Goal: Task Accomplishment & Management: Complete application form

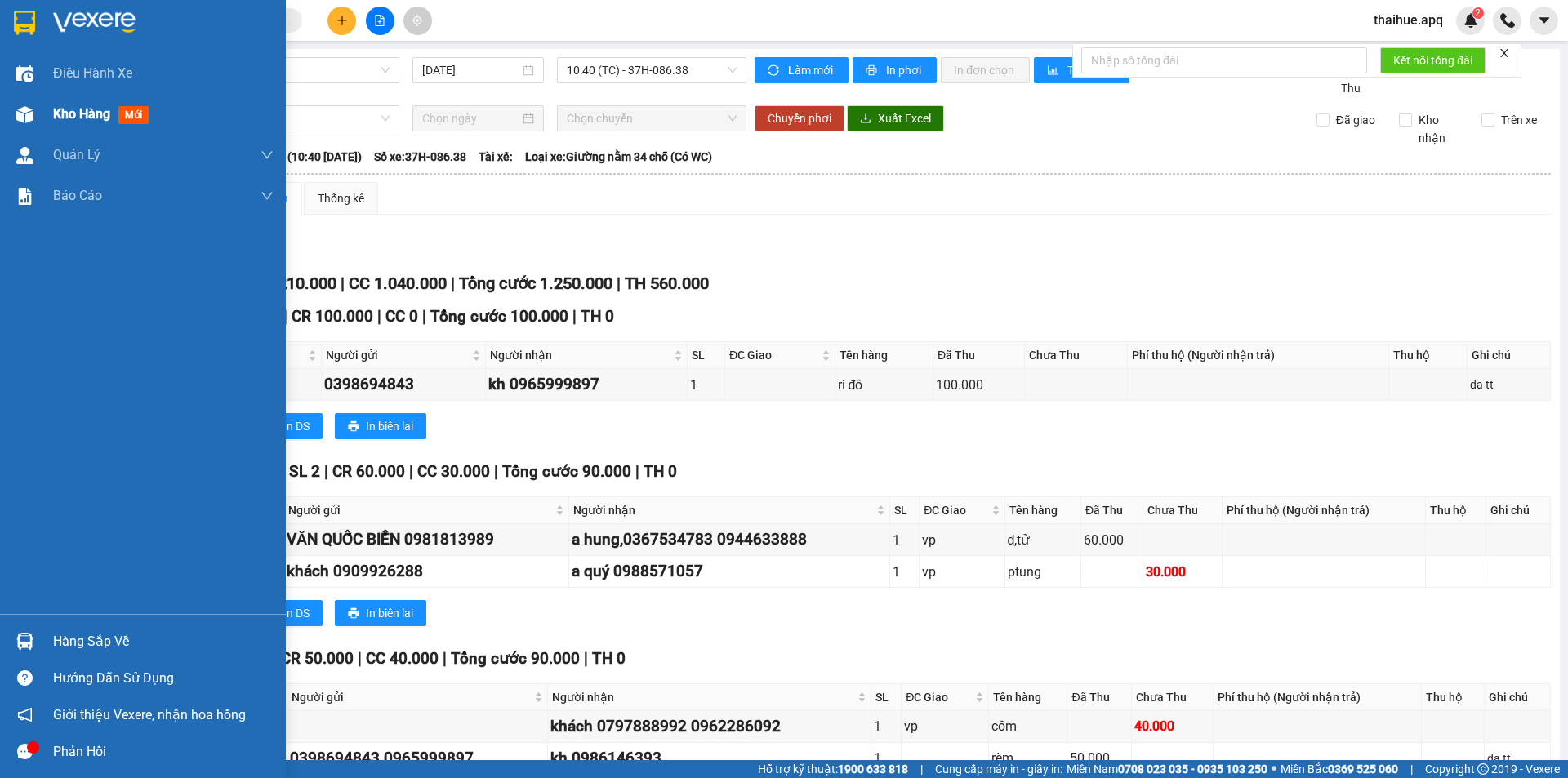
scroll to position [326, 0]
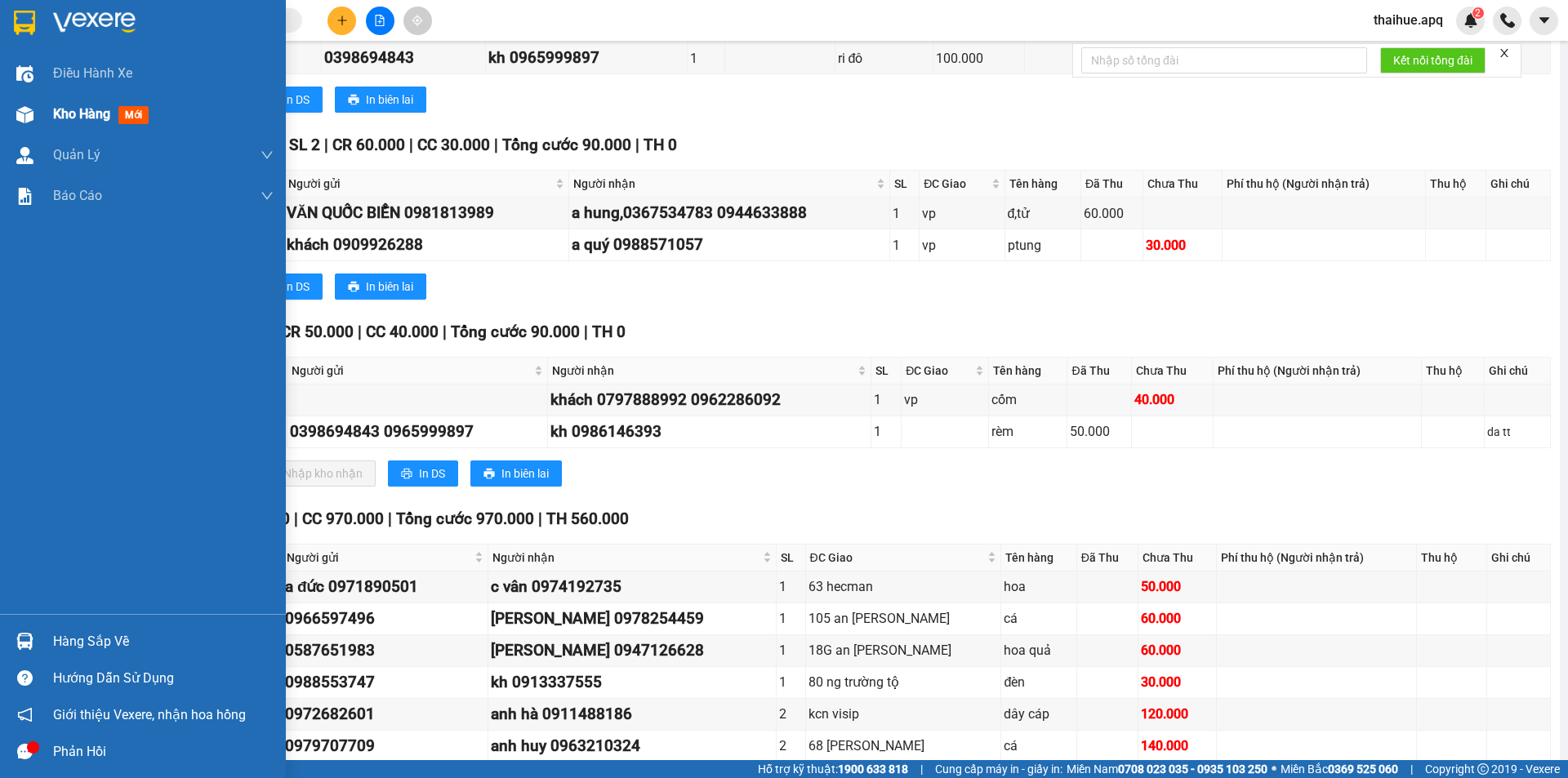
click at [67, 116] on span "Kho hàng" at bounding box center [82, 114] width 57 height 15
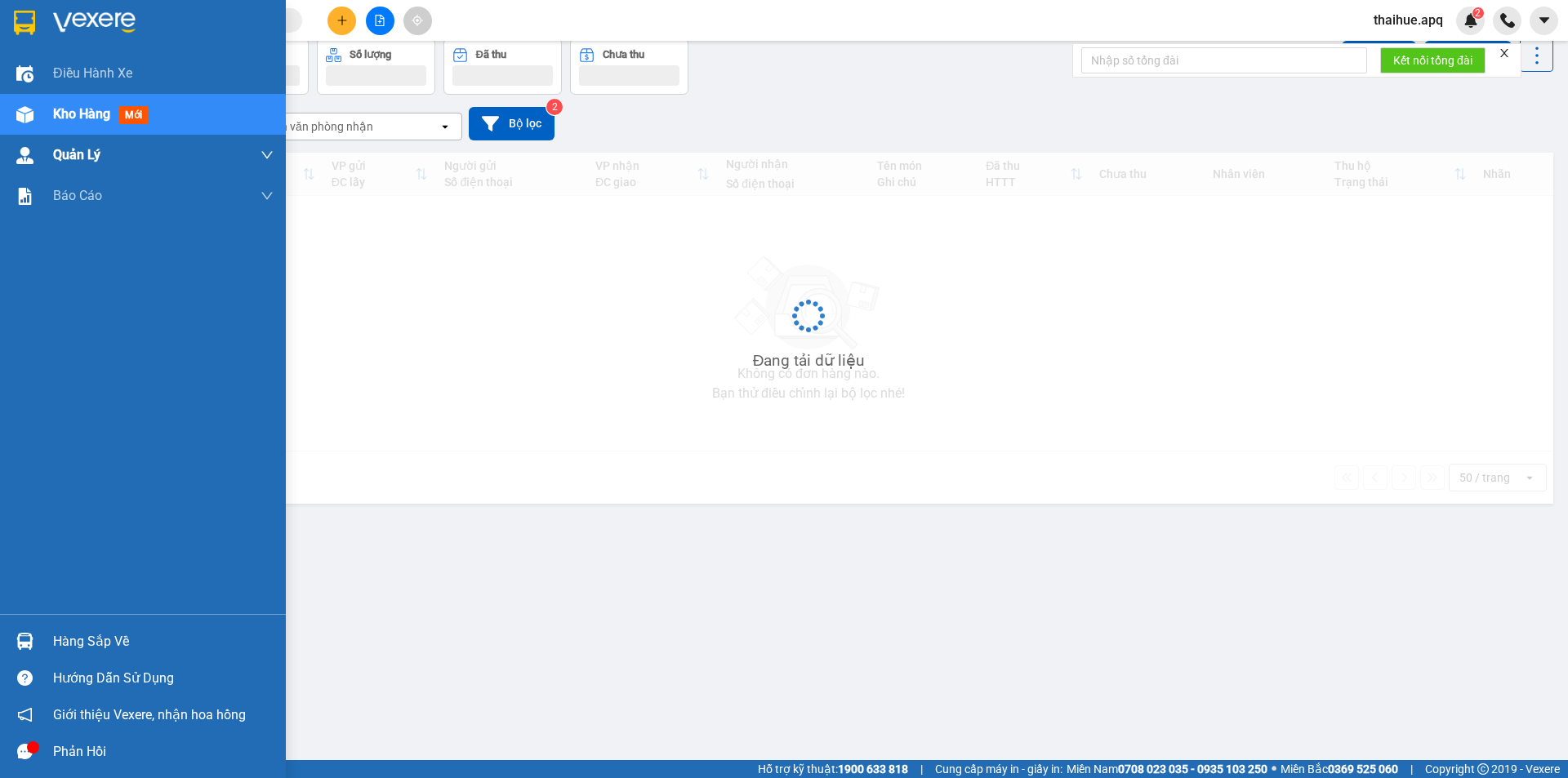
scroll to position [75, 0]
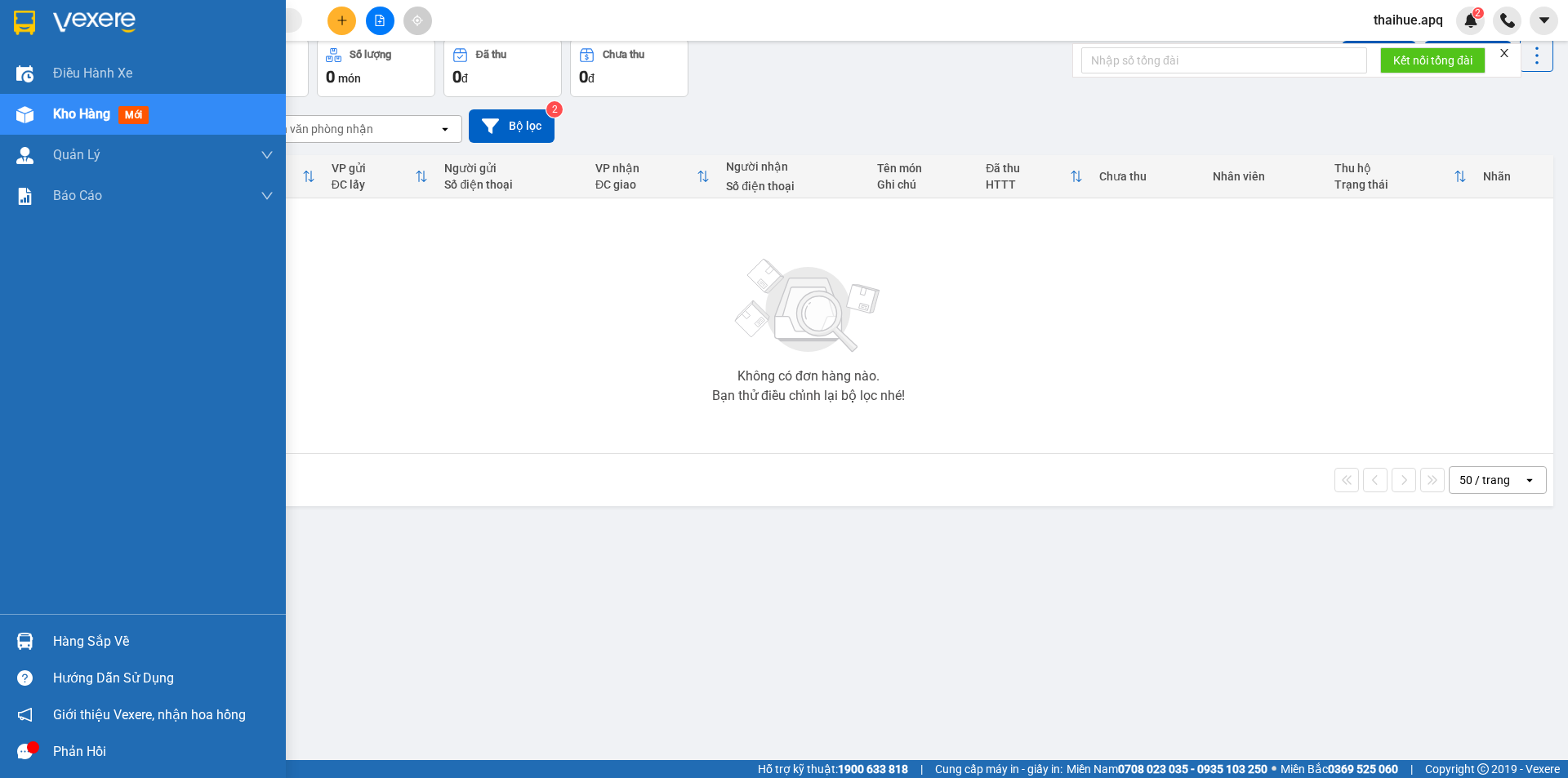
click at [106, 114] on span "Kho hàng" at bounding box center [82, 114] width 57 height 15
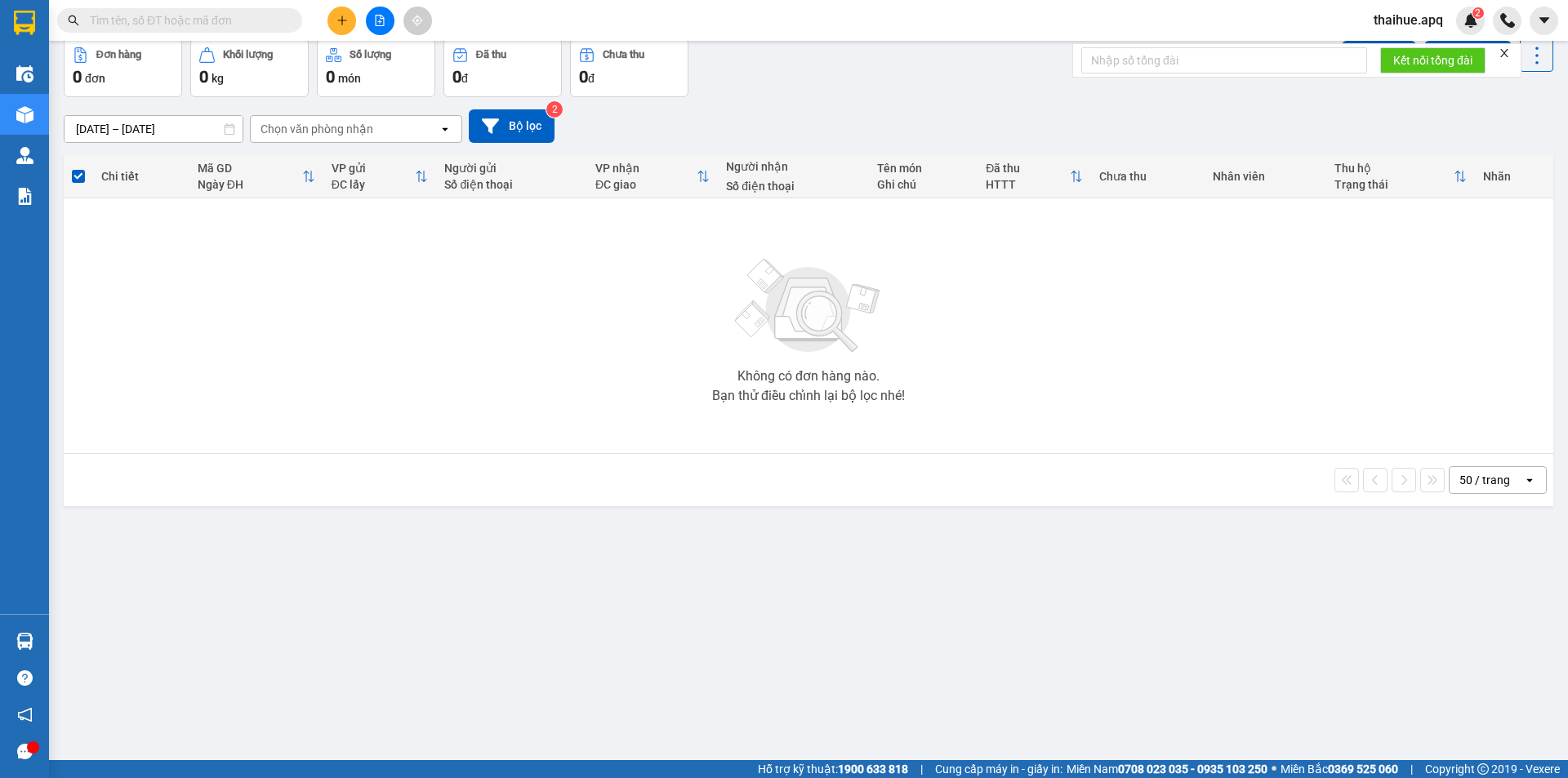
click at [343, 27] on button at bounding box center [341, 20] width 28 height 28
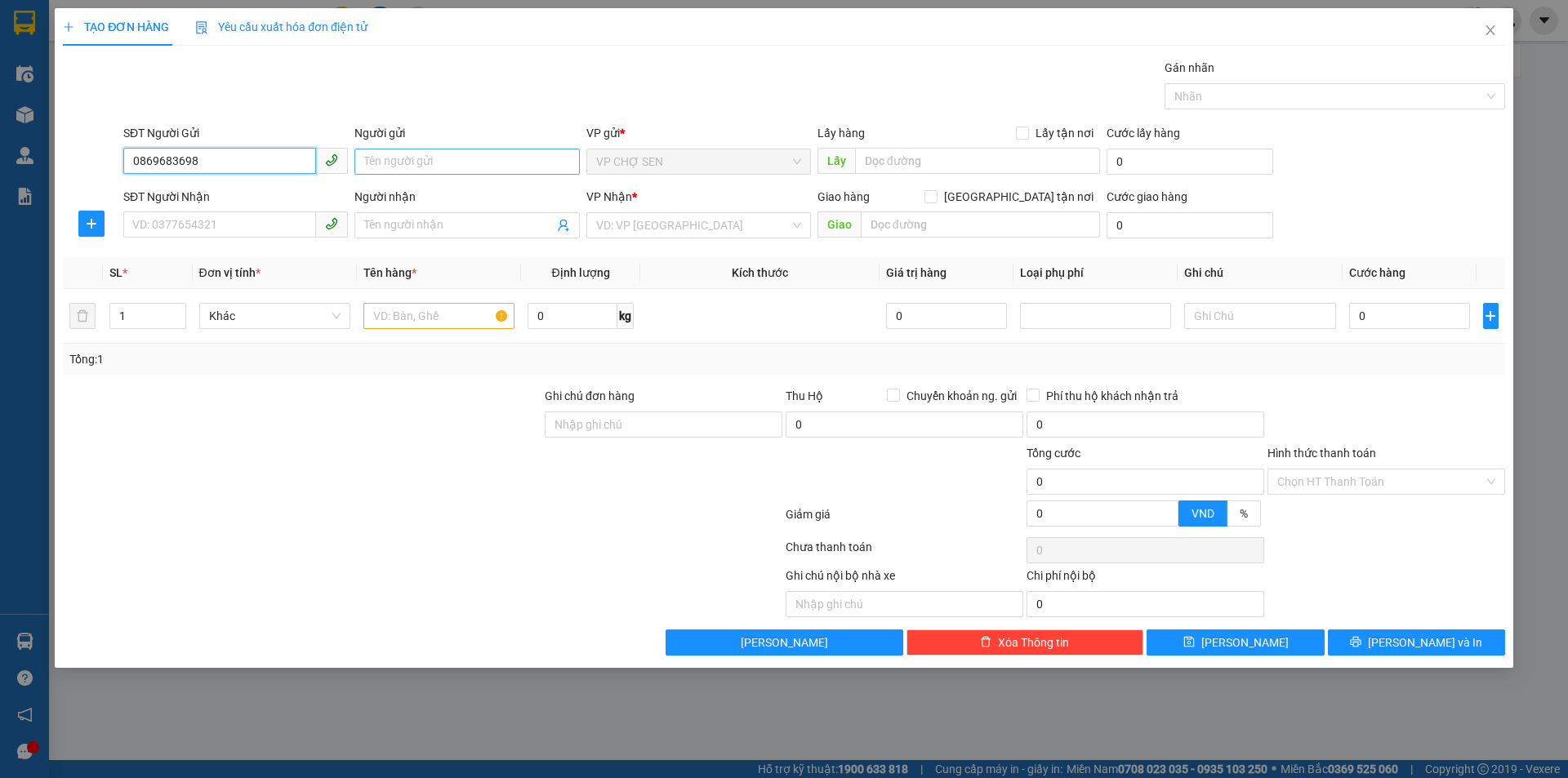
type input "0869683698"
click at [371, 162] on input "Người gửi" at bounding box center [466, 161] width 224 height 26
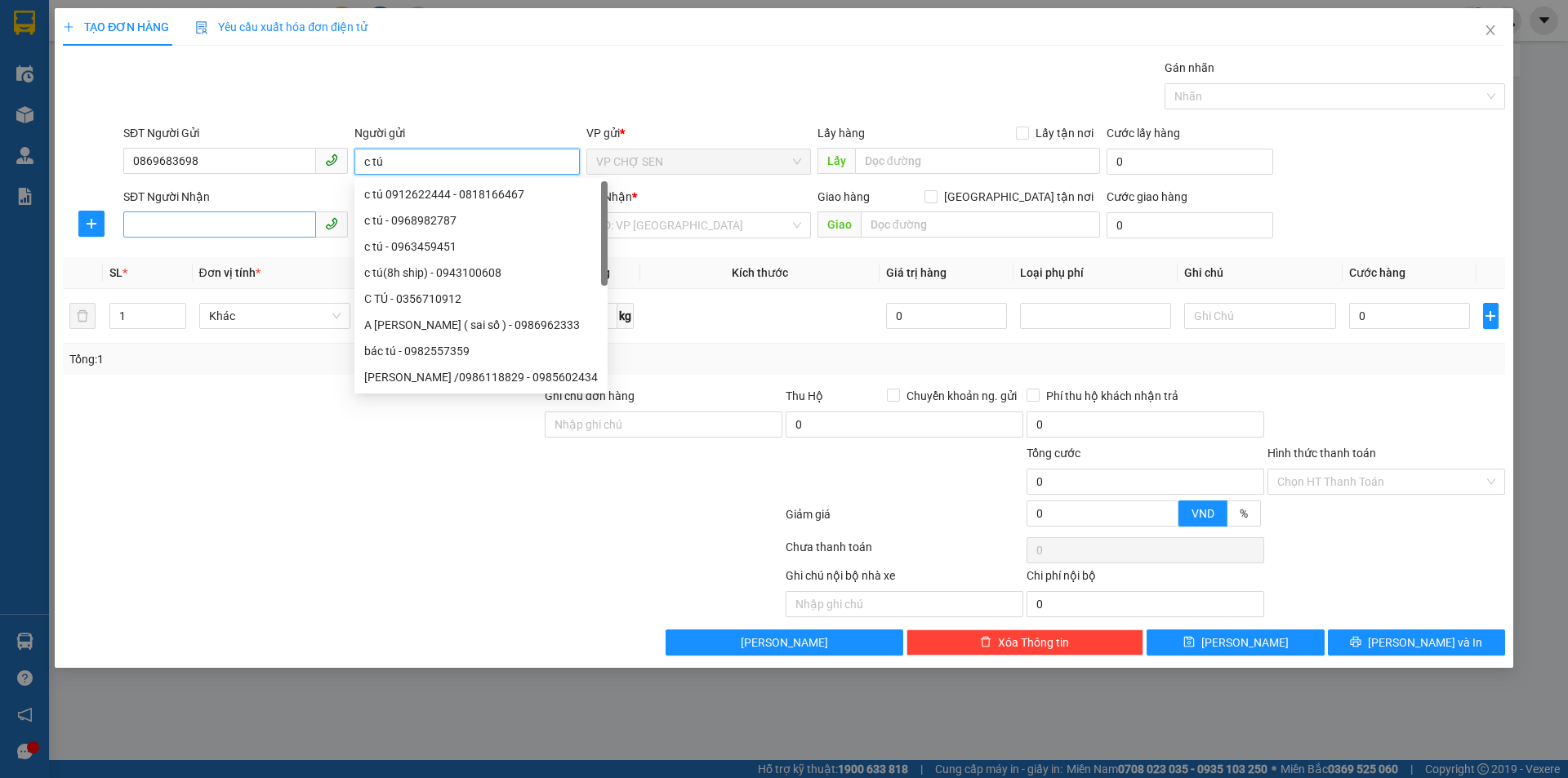
type input "c tú"
click at [297, 216] on input "SĐT Người Nhận" at bounding box center [219, 224] width 192 height 26
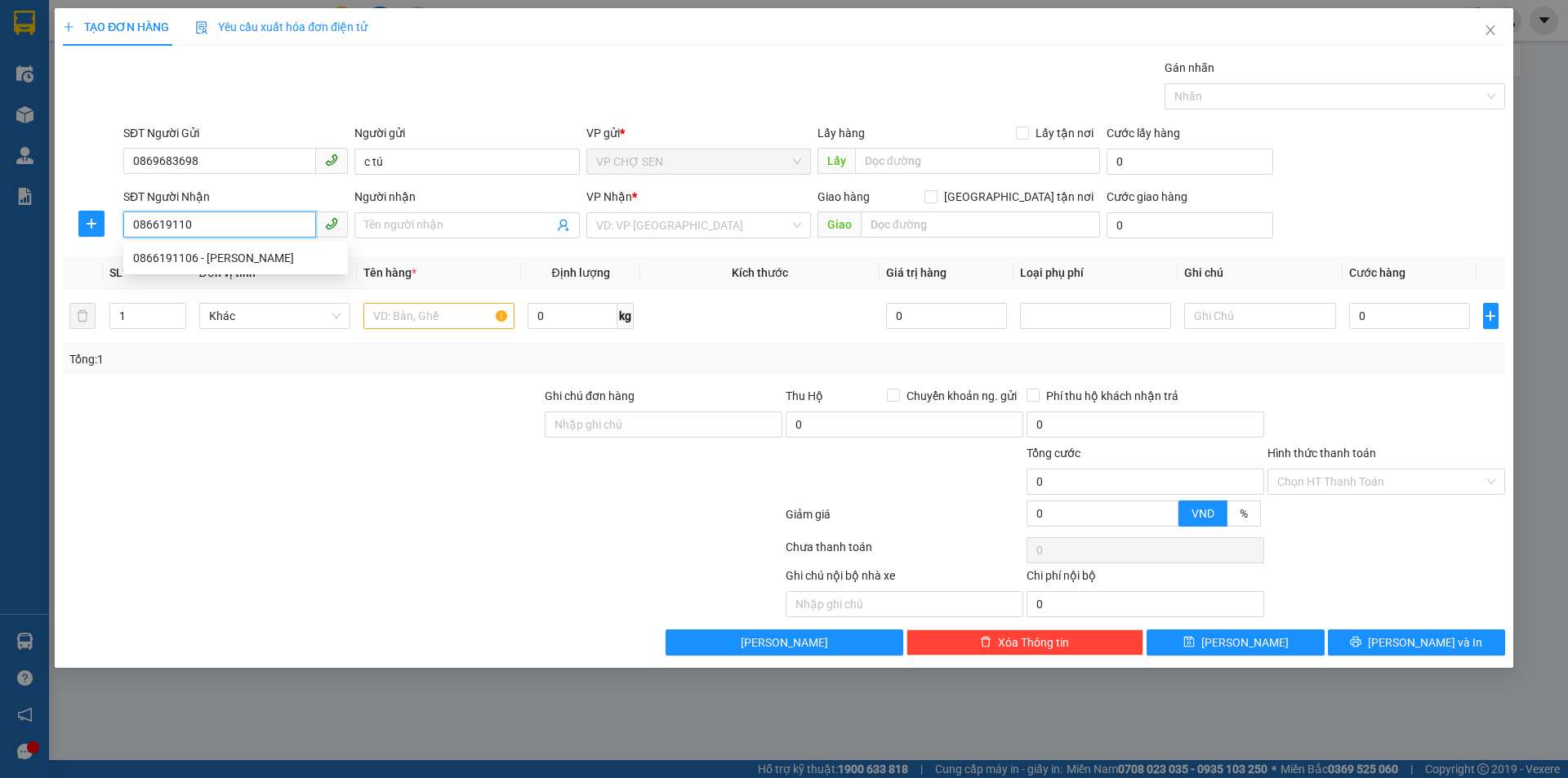
type input "0866191106"
click at [302, 254] on div "0866191106 - [PERSON_NAME]" at bounding box center [235, 258] width 205 height 18
type input "[PERSON_NAME]"
type input "0866191106"
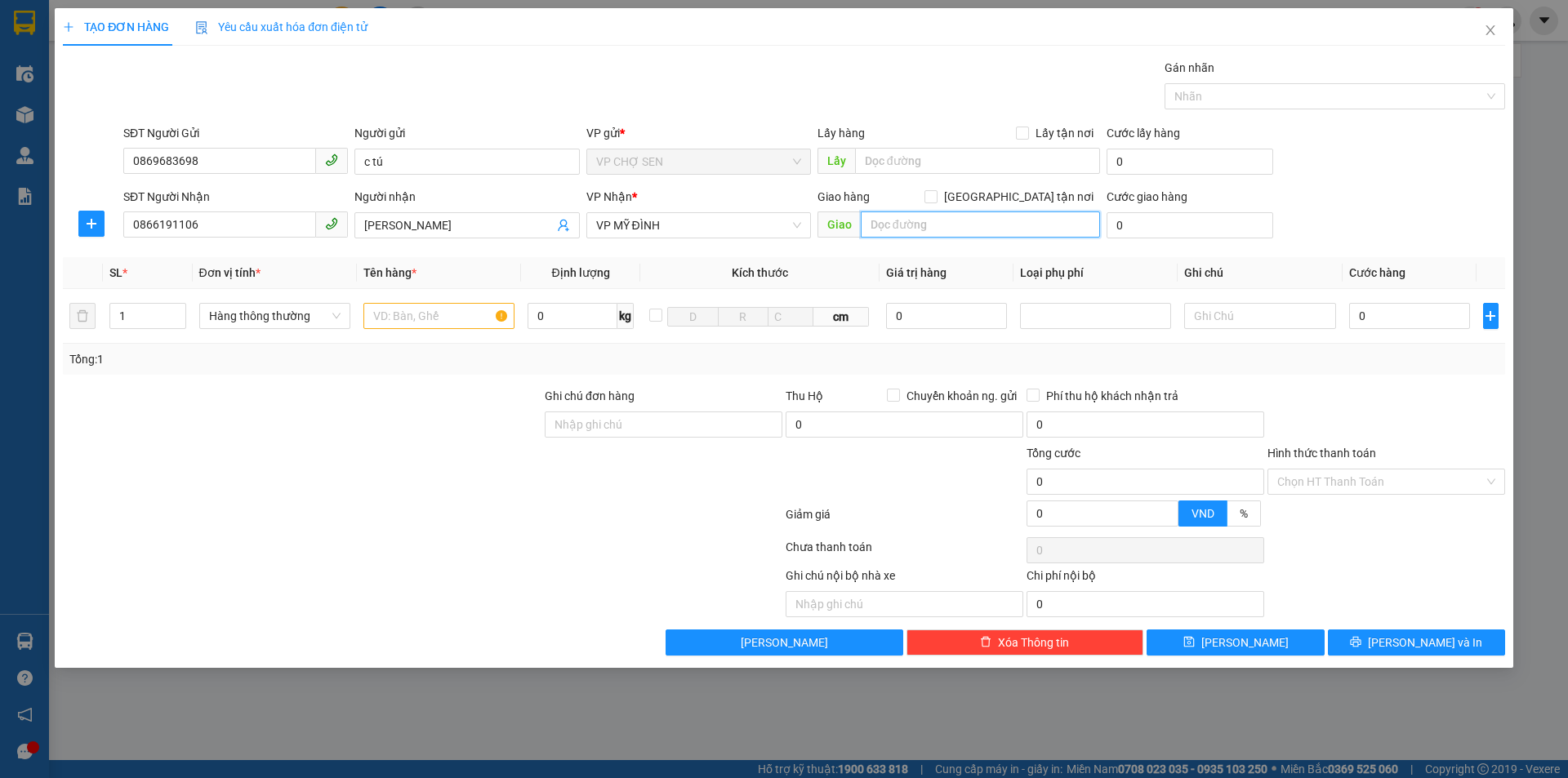
click at [1007, 224] on input "text" at bounding box center [980, 224] width 239 height 26
type input "S"
type input "[STREET_ADDRESS]"
click at [937, 201] on span at bounding box center [930, 196] width 13 height 13
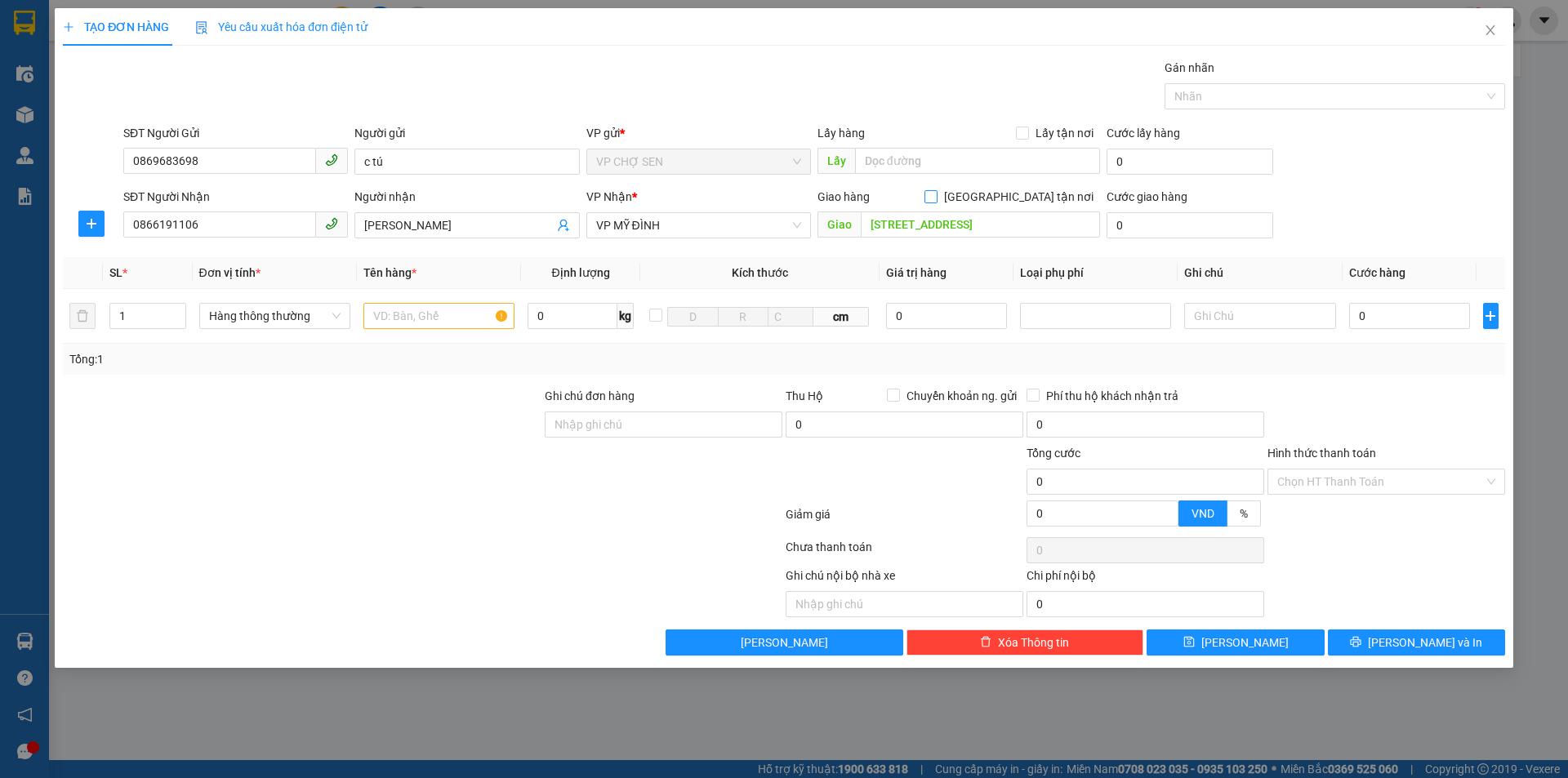
click at [936, 201] on input "[GEOGRAPHIC_DATA] tận nơi" at bounding box center [929, 195] width 12 height 12
checkbox input "true"
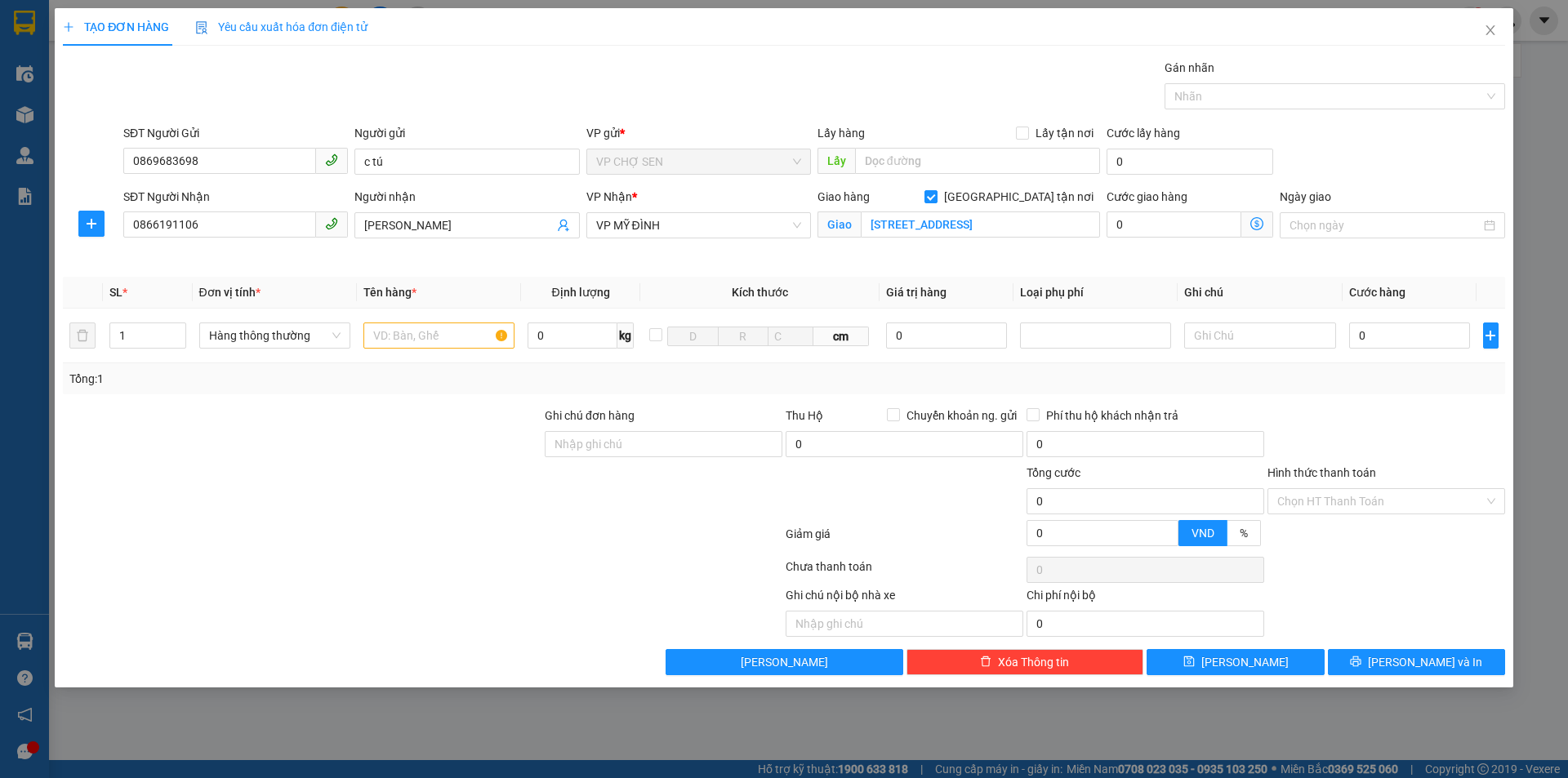
click at [1253, 223] on icon "dollar-circle" at bounding box center [1256, 224] width 13 height 13
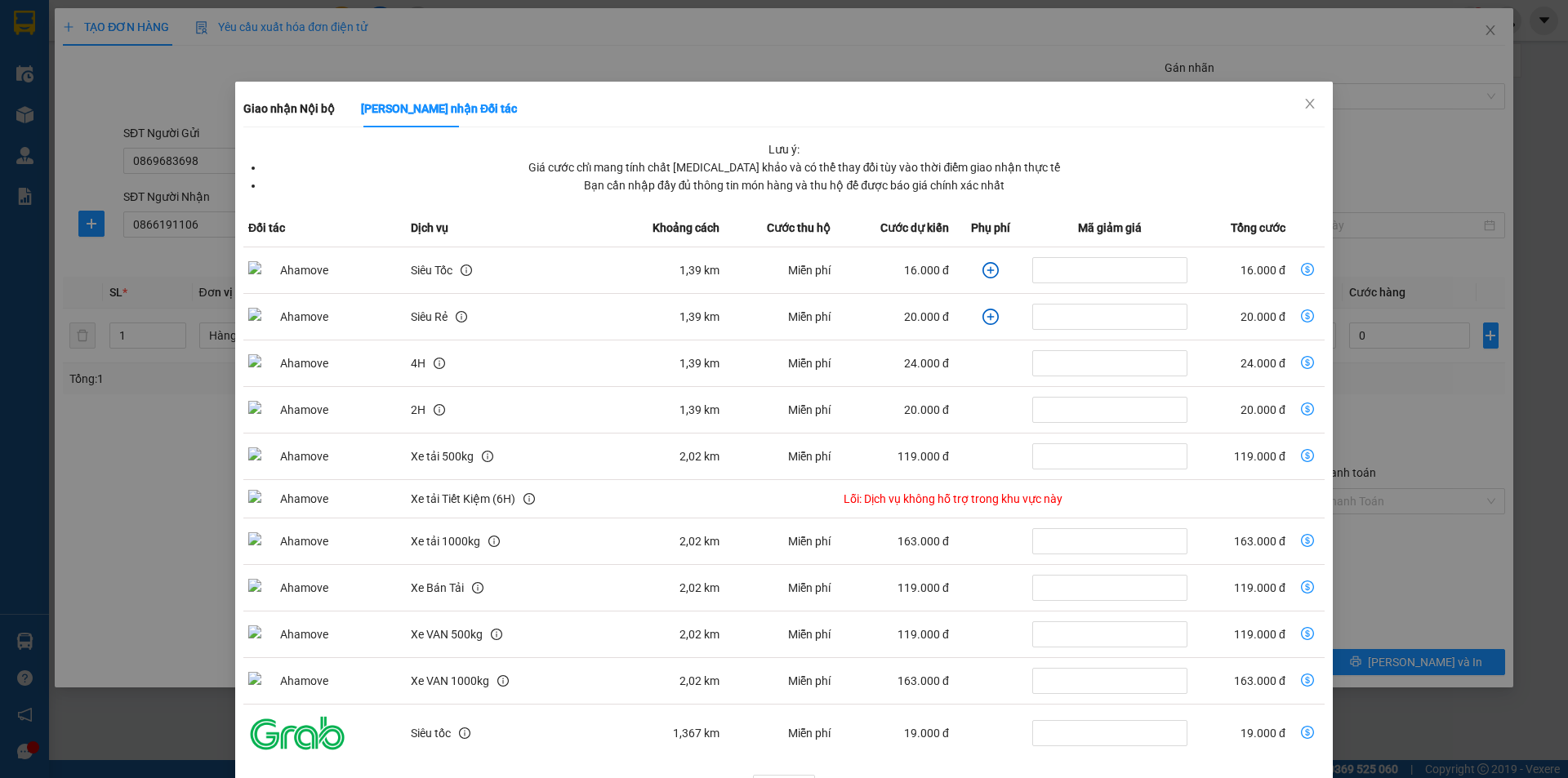
click at [1301, 267] on icon "dollar-circle" at bounding box center [1307, 269] width 13 height 13
type input "16.000"
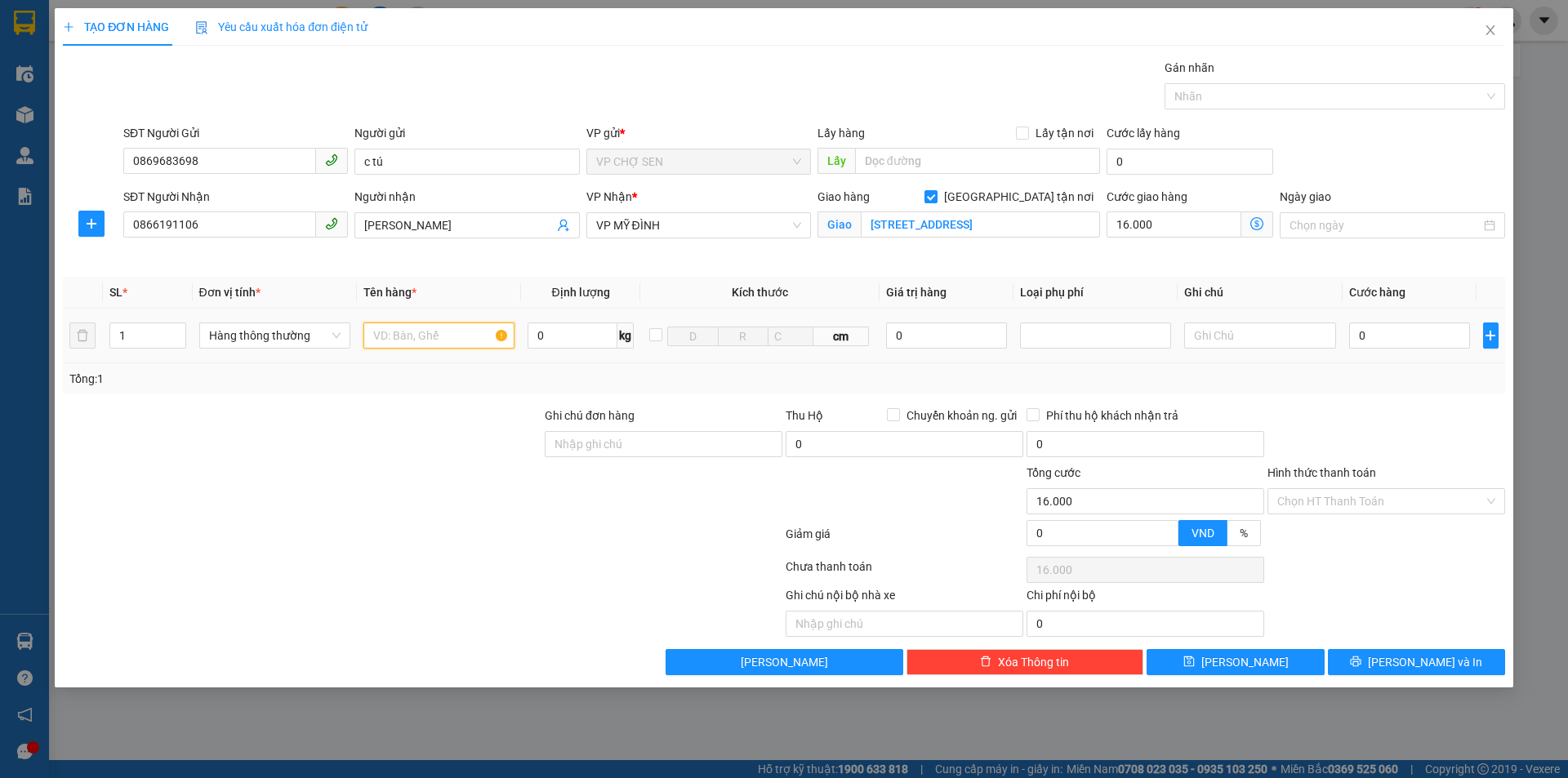
click at [392, 340] on input "text" at bounding box center [439, 335] width 151 height 26
type input "hồ sơ"
click at [1393, 339] on input "0" at bounding box center [1409, 335] width 122 height 26
type input "3"
type input "16.003"
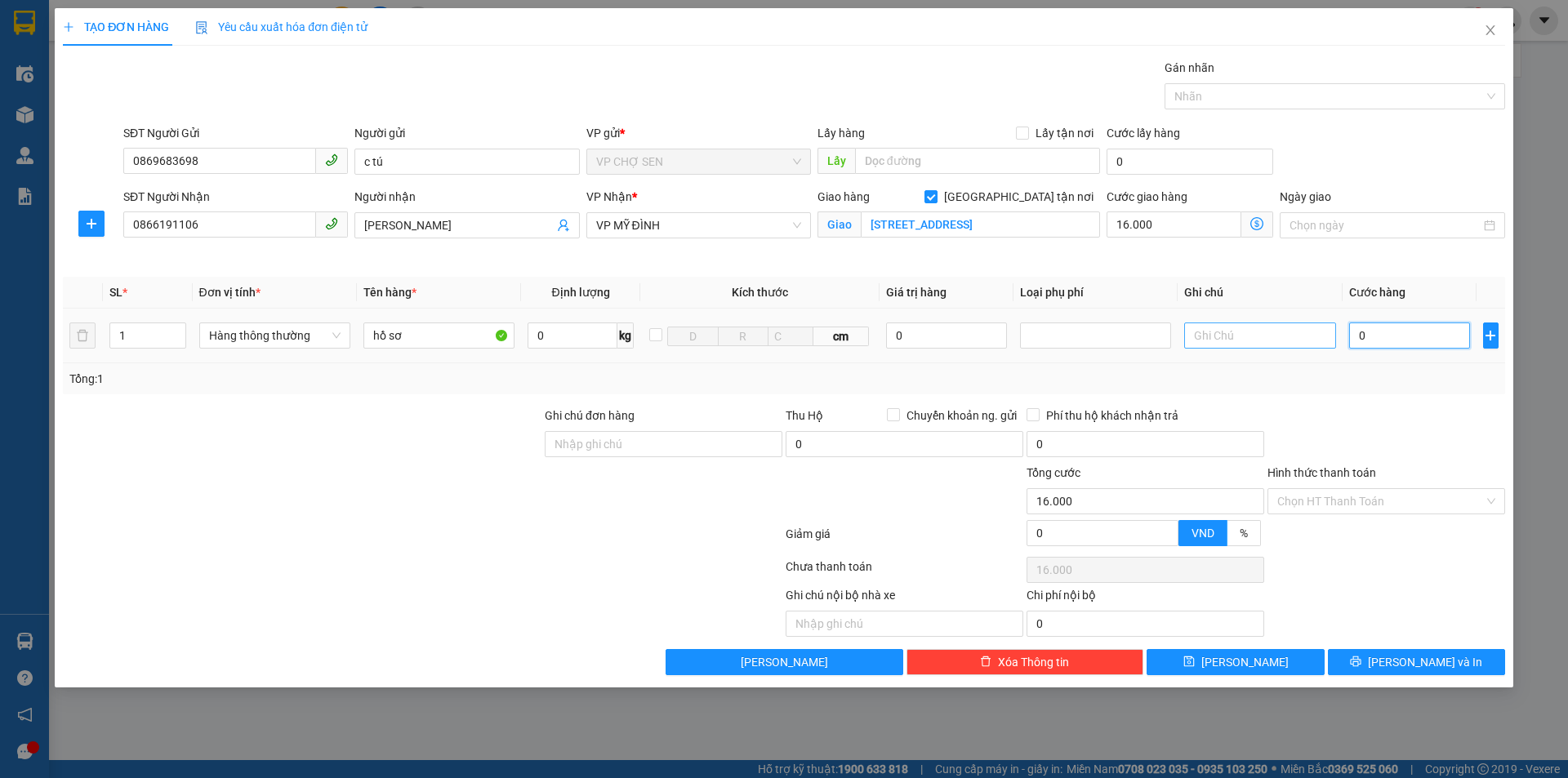
type input "16.003"
type input "30"
type input "16.030"
type input "300"
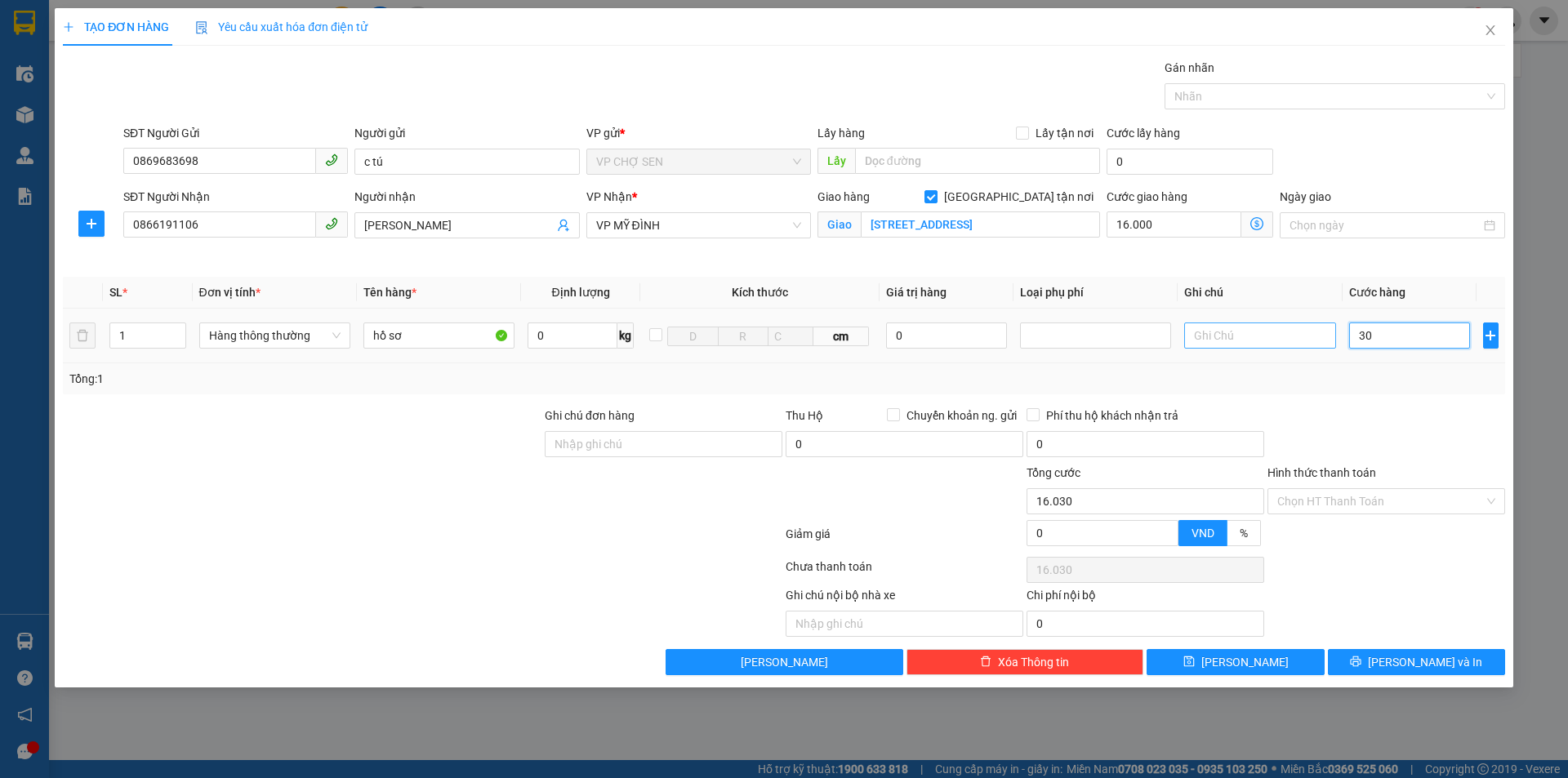
type input "16.300"
type input "3.000"
type input "19.000"
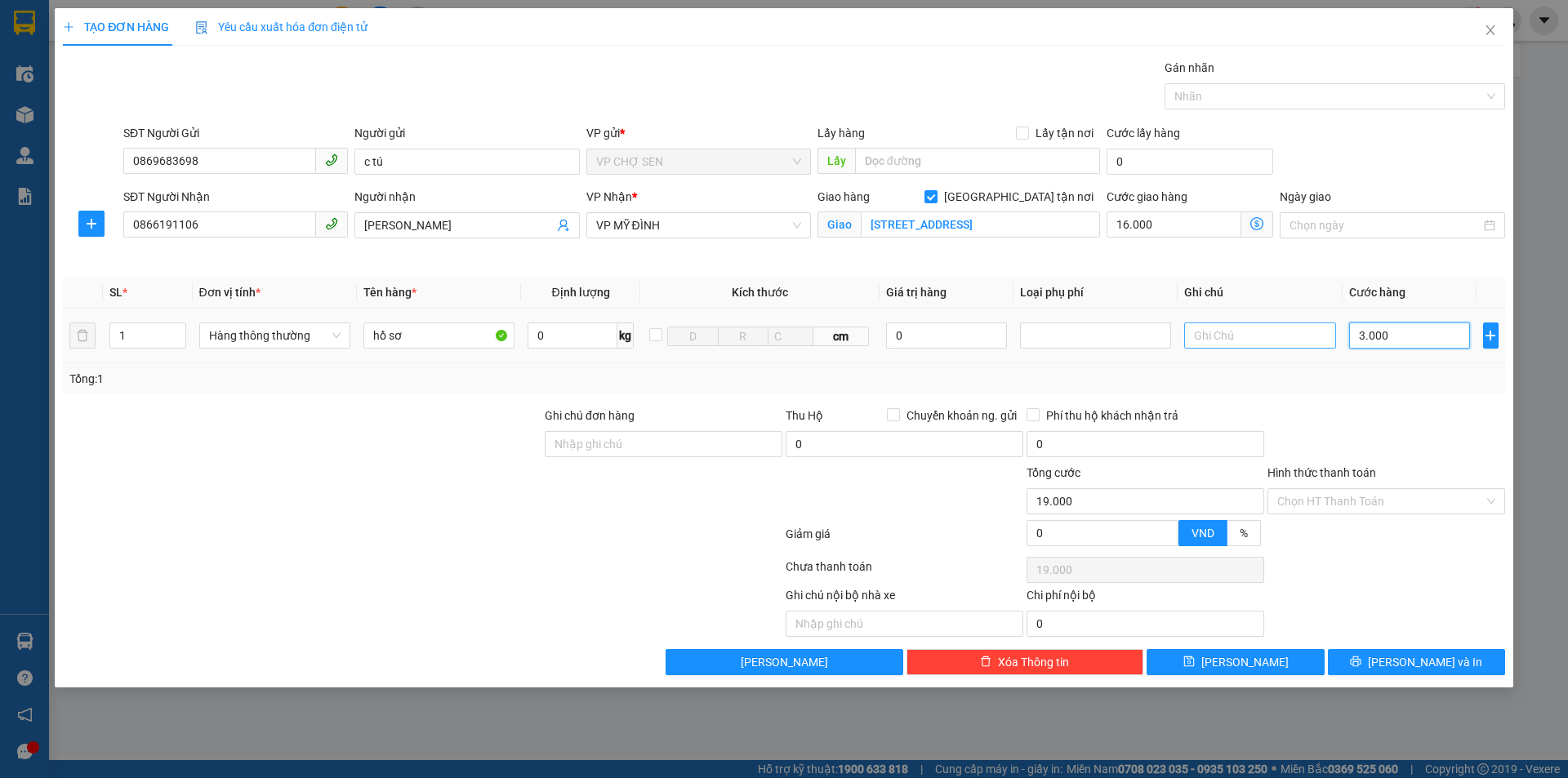
type input "30.000"
type input "46.000"
type input "30.000"
click at [1161, 218] on input "16.000" at bounding box center [1173, 224] width 135 height 26
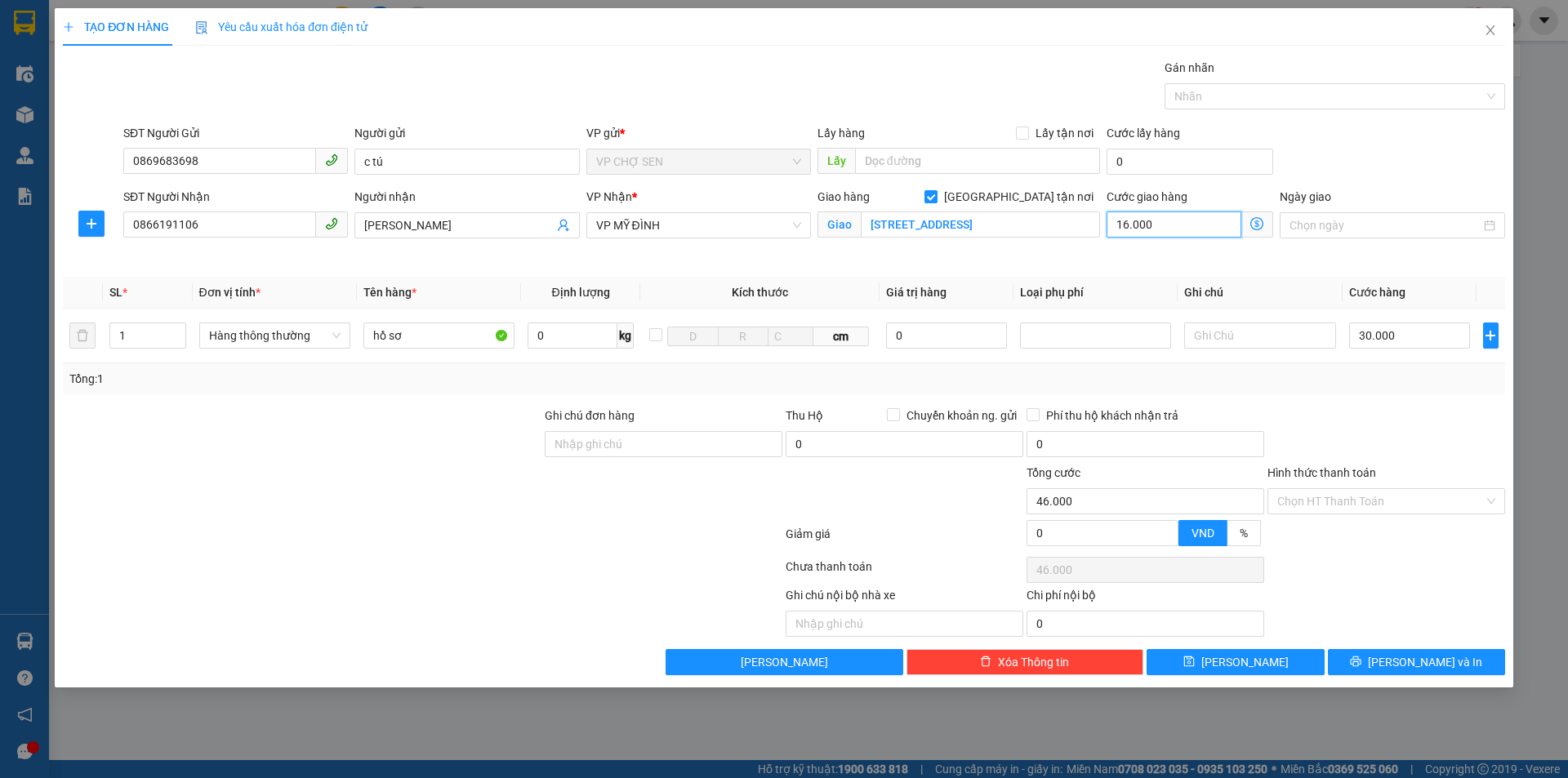
type input "30.003"
type input "3"
type input "30.030"
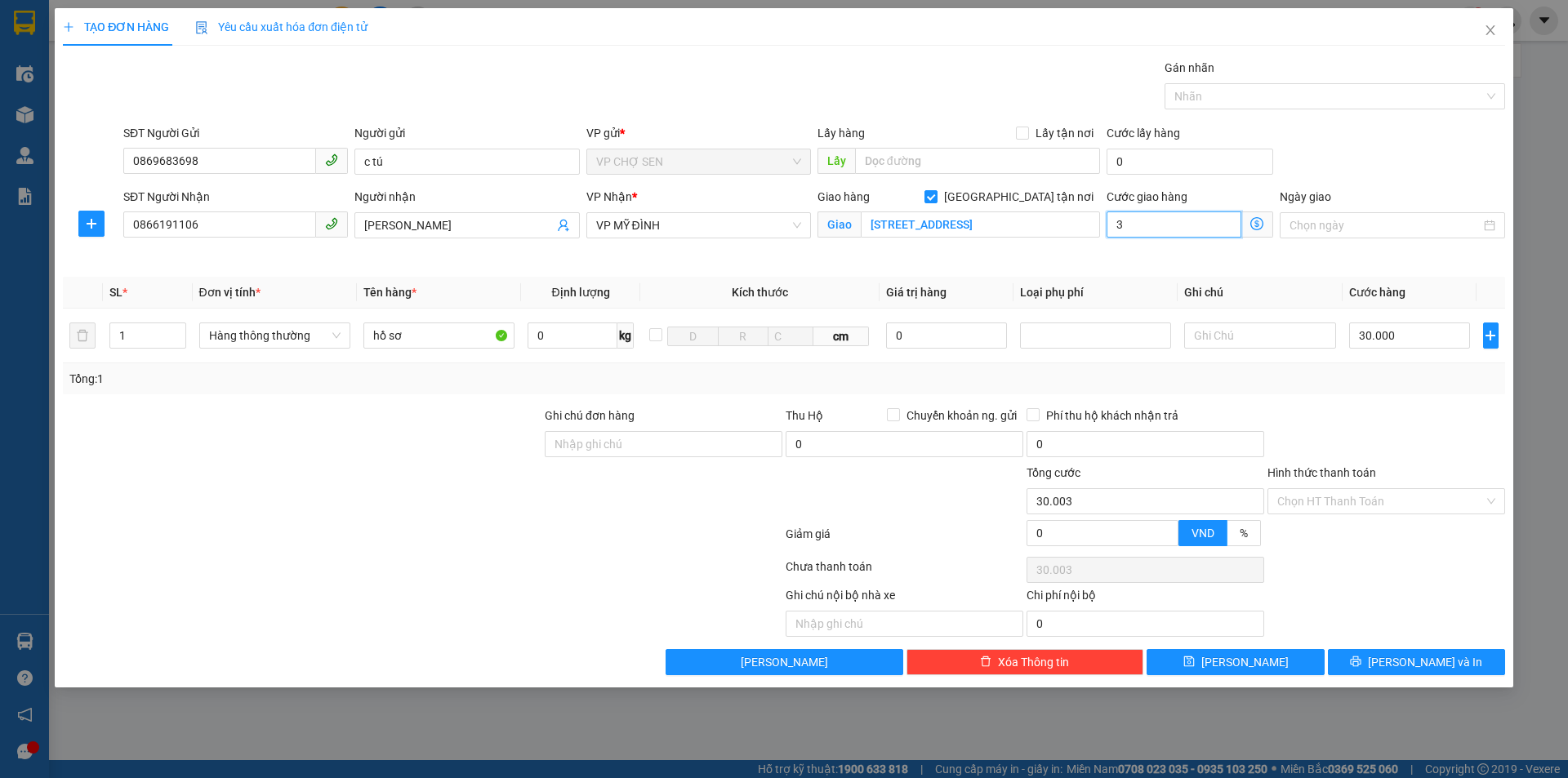
type input "30"
type input "30.300"
type input "300"
type input "33.000"
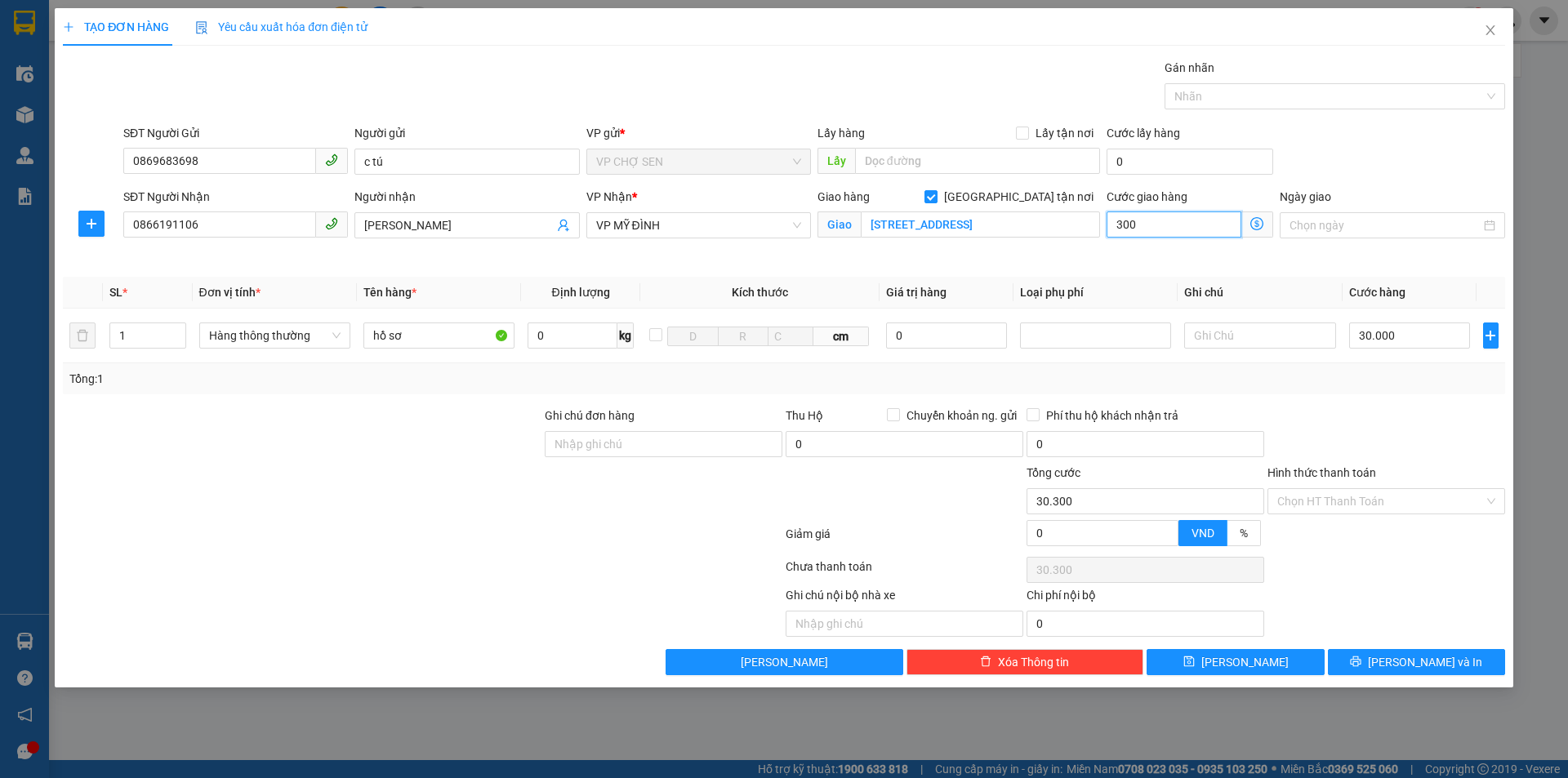
type input "33.000"
type input "3.000"
type input "60.000"
type input "30.000"
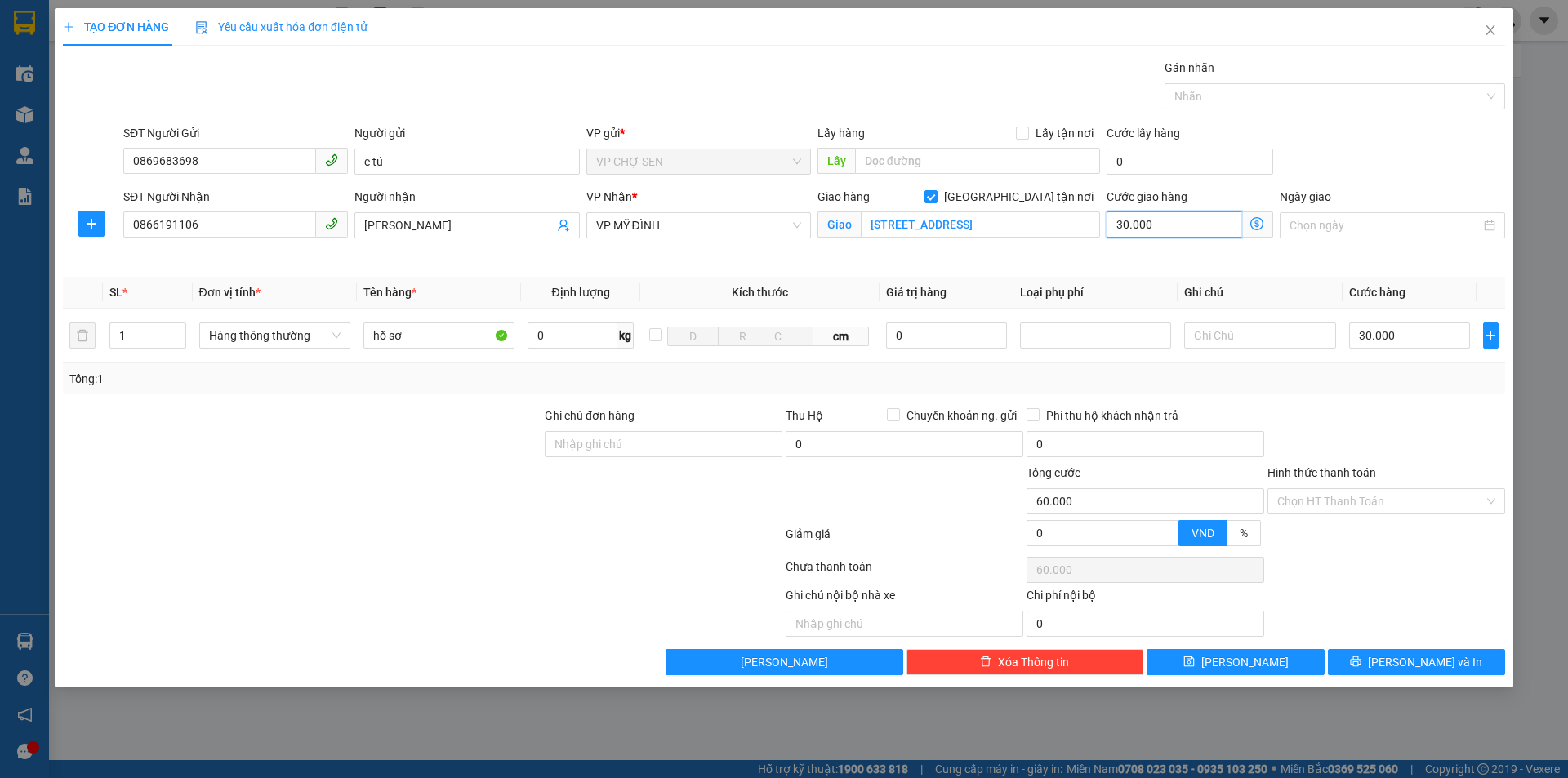
click at [1161, 218] on input "30.000" at bounding box center [1173, 224] width 135 height 26
drag, startPoint x: 1161, startPoint y: 218, endPoint x: 1126, endPoint y: 225, distance: 35.7
click at [1126, 225] on input "30.000" at bounding box center [1173, 224] width 135 height 26
type input "30.000"
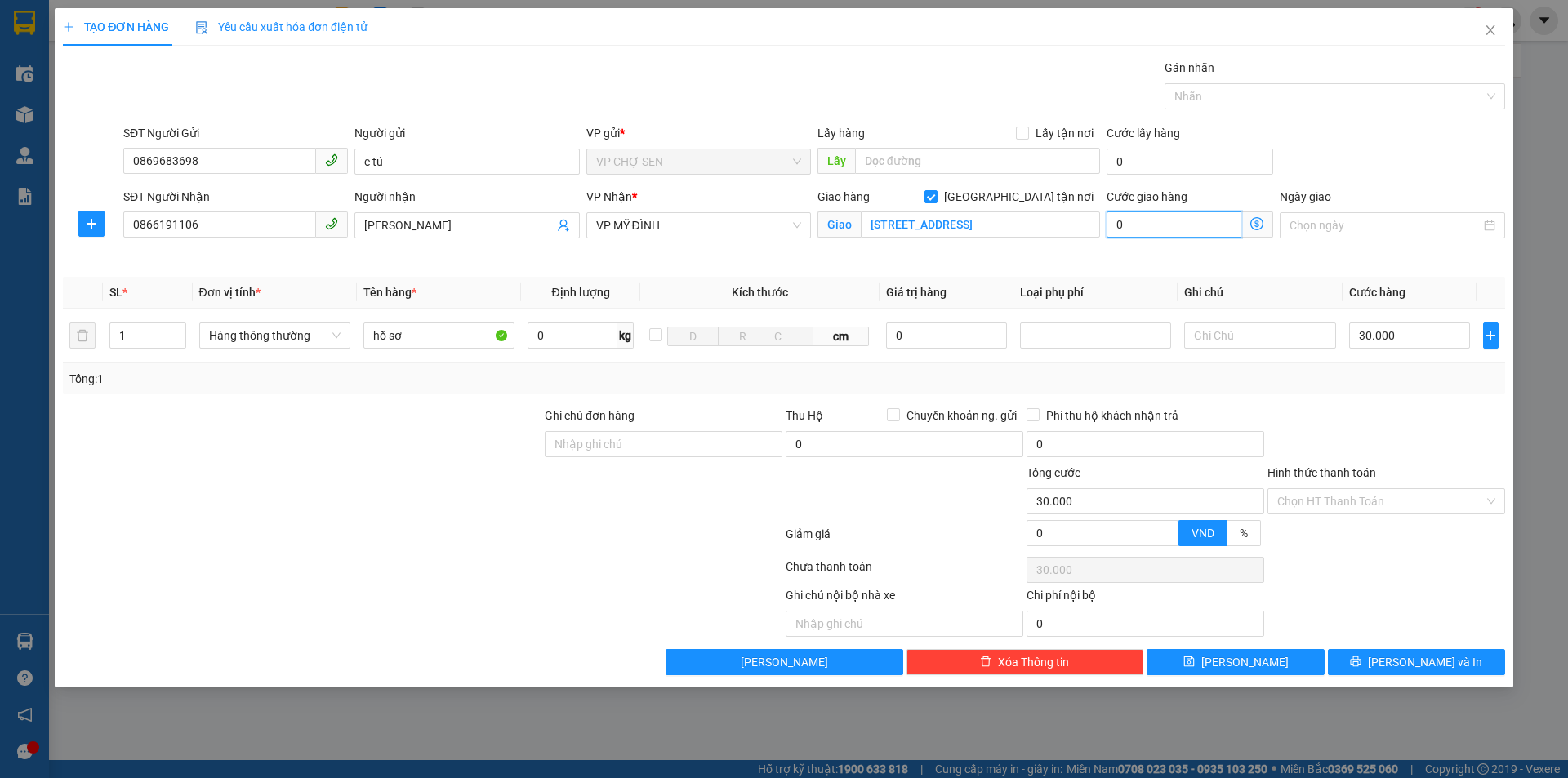
click at [1141, 224] on input "0" at bounding box center [1173, 224] width 135 height 26
click at [1142, 224] on input "0" at bounding box center [1173, 224] width 135 height 26
type input "0"
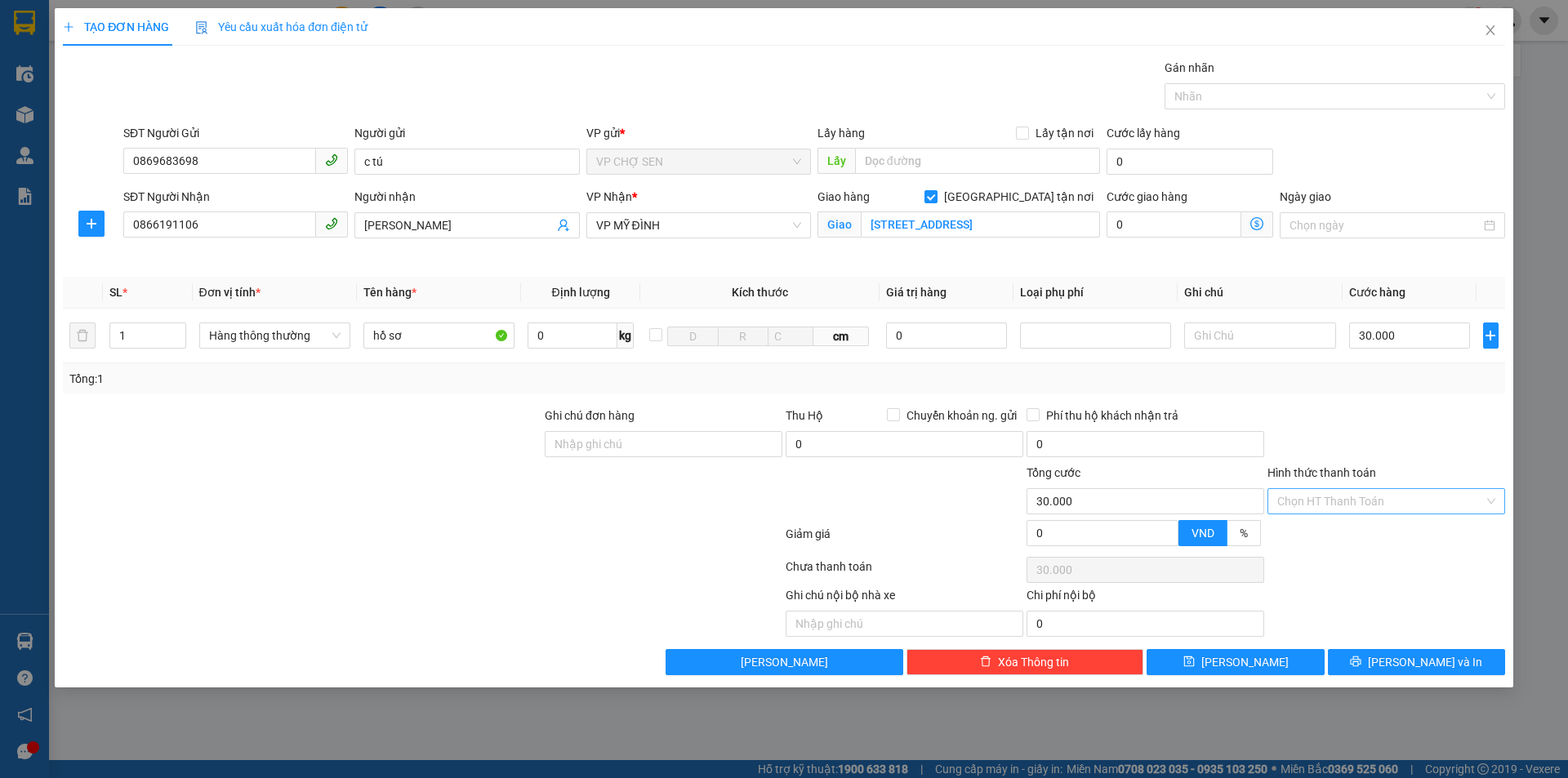
click at [1364, 499] on input "Hình thức thanh toán" at bounding box center [1380, 501] width 207 height 25
click at [1352, 527] on div "Tại văn phòng" at bounding box center [1386, 534] width 218 height 18
type input "0"
click at [1377, 660] on button "[PERSON_NAME] và In" at bounding box center [1416, 662] width 177 height 26
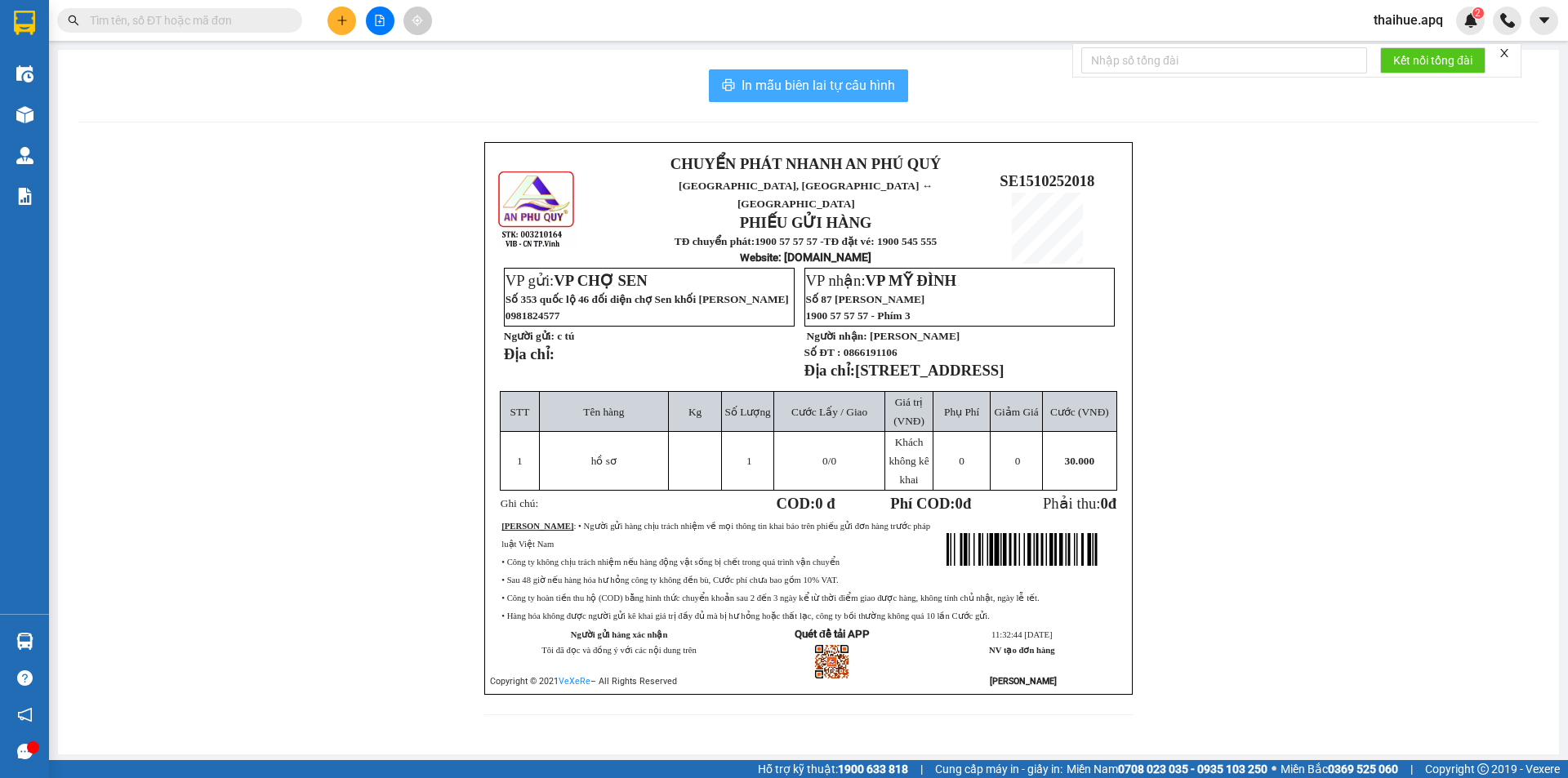
click at [809, 92] on span "In mẫu biên lai tự cấu hình" at bounding box center [818, 85] width 153 height 20
